Goal: Task Accomplishment & Management: Manage account settings

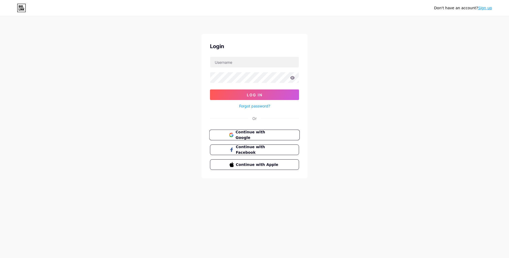
click at [271, 136] on span "Continue with Google" at bounding box center [257, 135] width 44 height 11
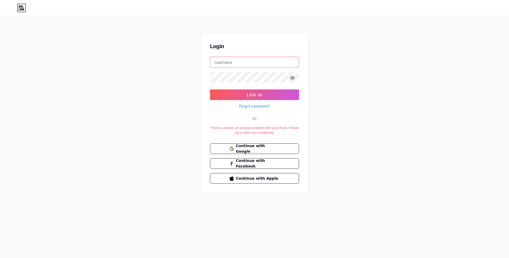
click at [231, 61] on input "text" at bounding box center [254, 62] width 88 height 11
type input "[EMAIL_ADDRESS][DOMAIN_NAME]"
click at [210, 90] on button "Log In" at bounding box center [254, 95] width 89 height 11
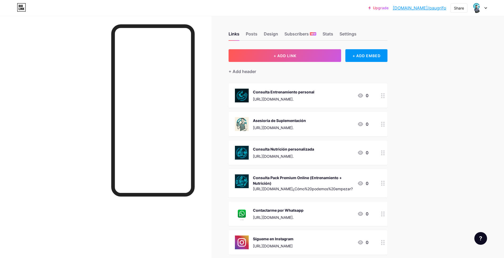
click at [288, 122] on div "Asesioria de Suplementación" at bounding box center [279, 121] width 53 height 6
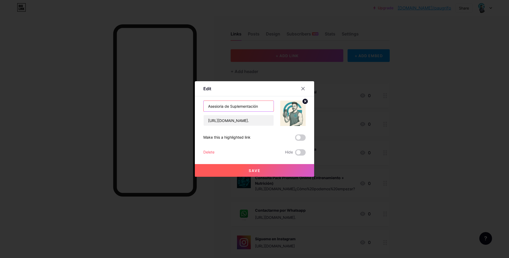
click at [215, 106] on input "Asesioria de Suplementación" at bounding box center [238, 106] width 70 height 11
type input "Asesoria de Suplementación"
click at [255, 171] on span "Save" at bounding box center [254, 170] width 12 height 5
